Goal: Task Accomplishment & Management: Use online tool/utility

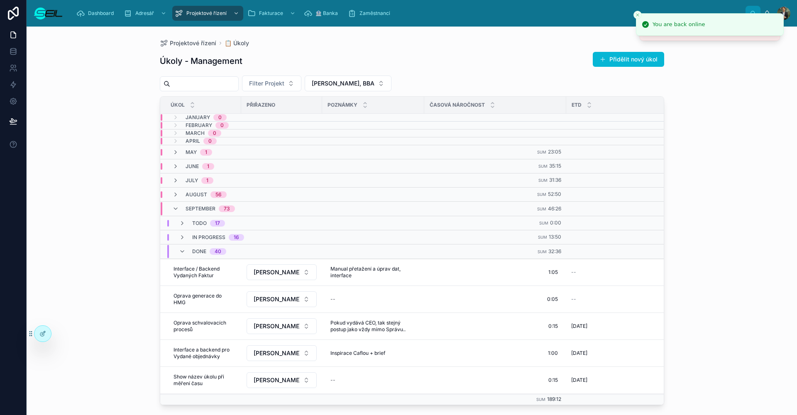
click at [526, 51] on div "Úkoly - Management Přidělit nový úkol Filter Projekt [PERSON_NAME], BBA Úkol Př…" at bounding box center [412, 225] width 504 height 359
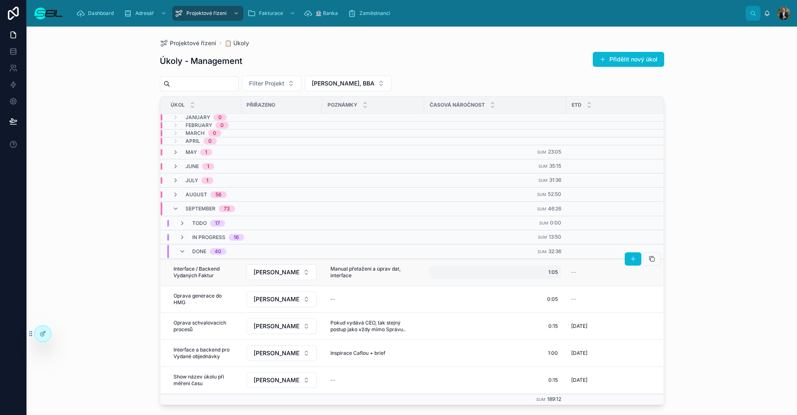
click at [547, 271] on div "1:05 1:05" at bounding box center [495, 272] width 132 height 13
type input "****"
click at [650, 284] on button "submit" at bounding box center [650, 284] width 10 height 10
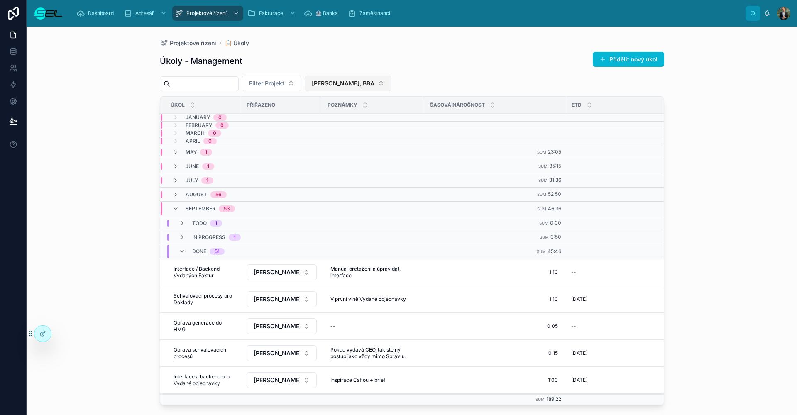
click at [341, 92] on div "Úkoly - Management Přidělit nový úkol Filter Projekt Lukáš Heřík, BBA Úkol Přiř…" at bounding box center [412, 225] width 504 height 359
click at [355, 86] on span "[PERSON_NAME], BBA" at bounding box center [343, 83] width 63 height 8
click at [368, 128] on span "[PERSON_NAME], BBA" at bounding box center [354, 130] width 63 height 8
click at [371, 88] on button "Filter Přiřazeno" at bounding box center [338, 84] width 66 height 16
click at [182, 226] on icon at bounding box center [182, 223] width 7 height 7
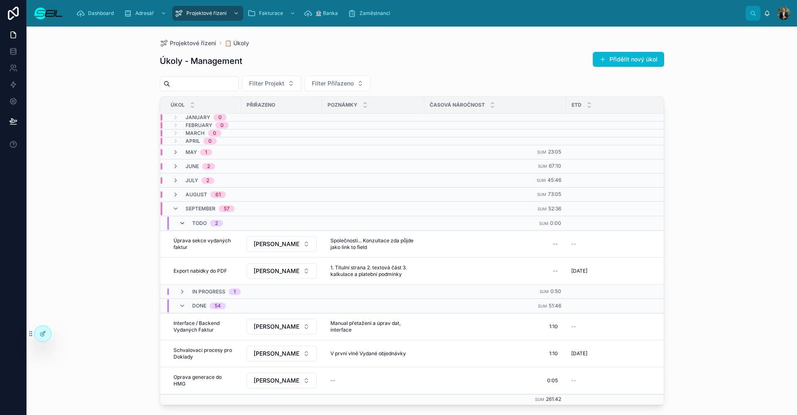
click at [181, 226] on icon at bounding box center [182, 223] width 7 height 7
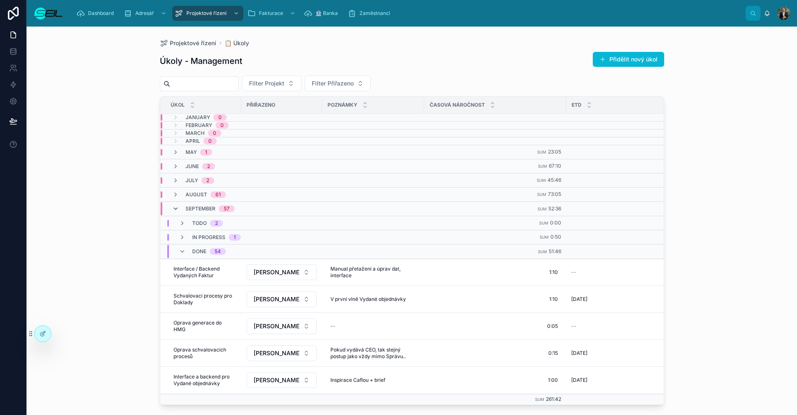
click at [174, 211] on icon at bounding box center [175, 208] width 7 height 7
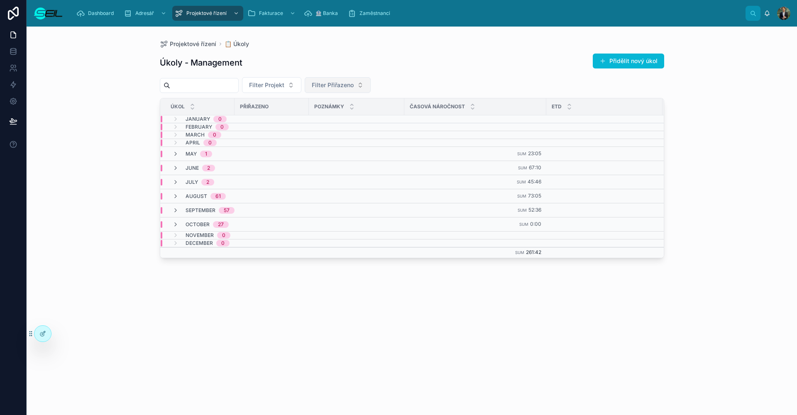
click at [354, 82] on span "Filter Přiřazeno" at bounding box center [333, 85] width 42 height 8
click at [378, 124] on div "[PERSON_NAME], BBA" at bounding box center [368, 118] width 100 height 13
click at [711, 188] on div "Projektové řízení 📋 Úkoly Úkoly - Management Přidělit nový úkol Filter Projekt …" at bounding box center [412, 221] width 770 height 389
click at [199, 226] on span "October" at bounding box center [198, 224] width 24 height 7
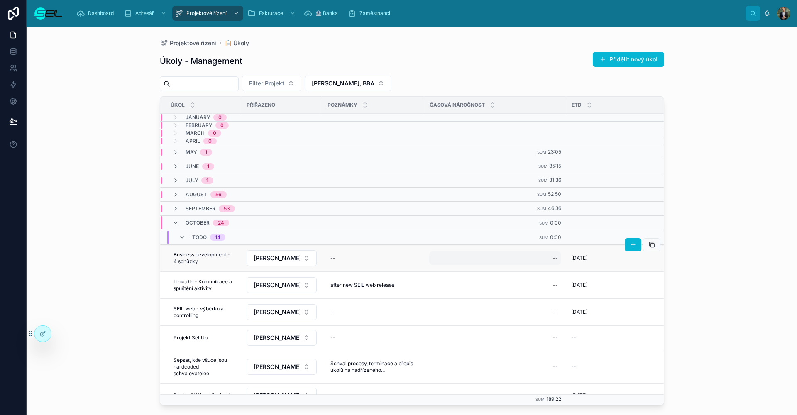
scroll to position [16, 0]
